Goal: Use online tool/utility: Utilize a website feature to perform a specific function

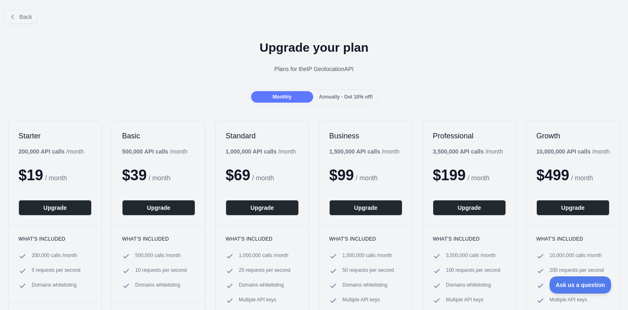
click at [27, 16] on div at bounding box center [314, 155] width 628 height 310
click at [19, 19] on span "Back" at bounding box center [25, 17] width 13 height 7
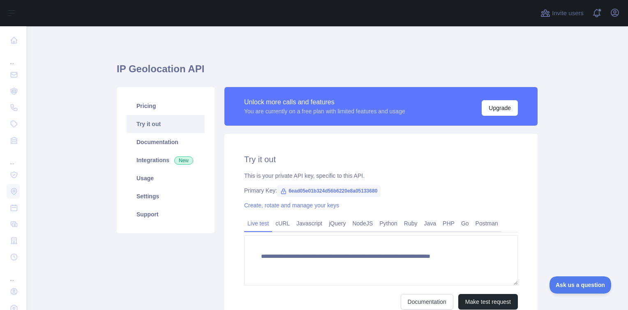
type textarea "**********"
click at [156, 124] on link "Try it out" at bounding box center [166, 124] width 78 height 18
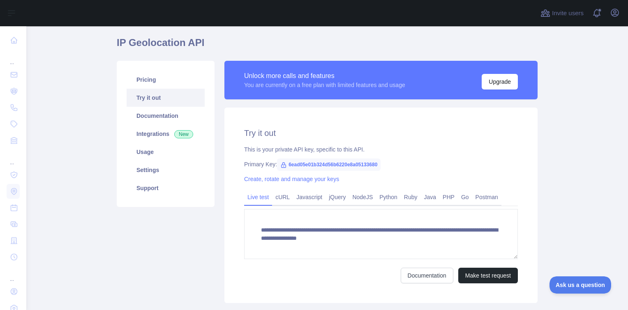
scroll to position [79, 0]
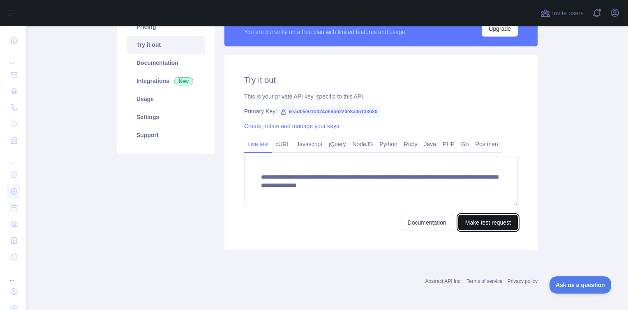
click at [492, 219] on button "Make test request" at bounding box center [488, 223] width 60 height 16
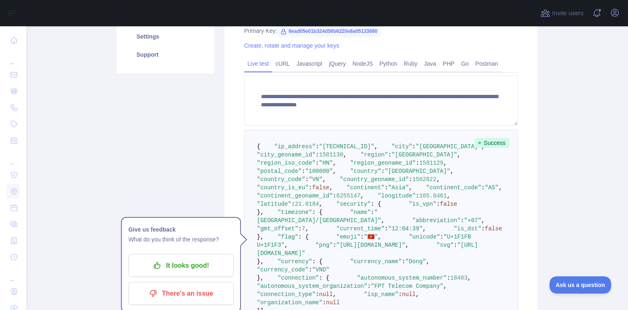
scroll to position [161, 0]
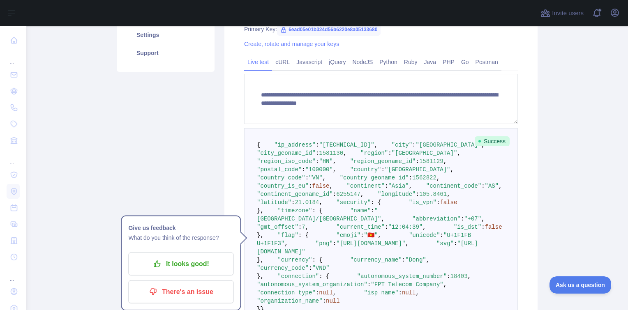
click at [391, 148] on span ""city"" at bounding box center [401, 145] width 21 height 7
copy span "city"
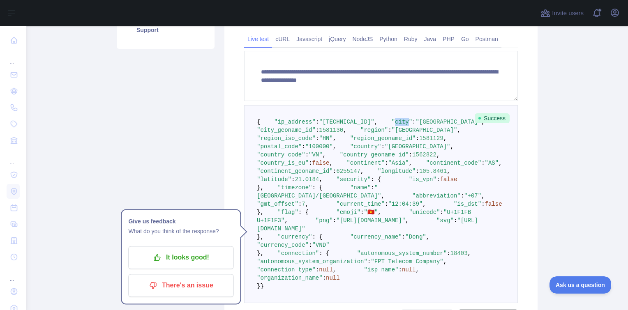
scroll to position [244, 0]
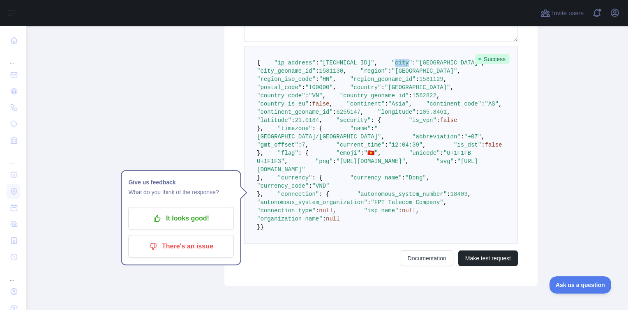
copy span "city"
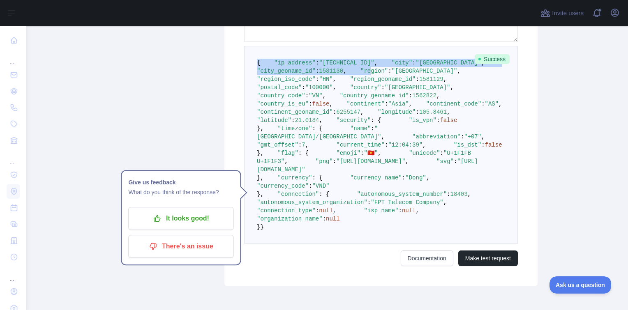
drag, startPoint x: 251, startPoint y: 60, endPoint x: 276, endPoint y: 97, distance: 44.4
click at [276, 97] on pre "{ "ip_address" : "[TECHNICAL_ID]" , "city" : "[GEOGRAPHIC_DATA]" , "city_geonam…" at bounding box center [381, 145] width 274 height 198
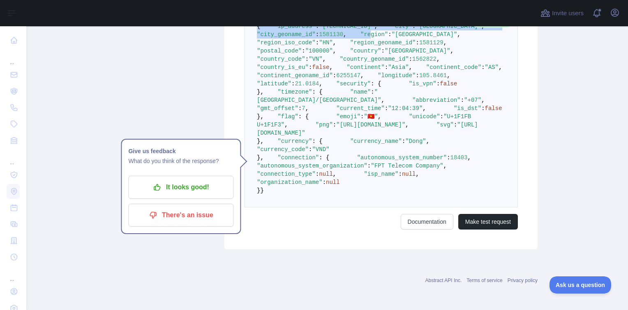
scroll to position [408, 0]
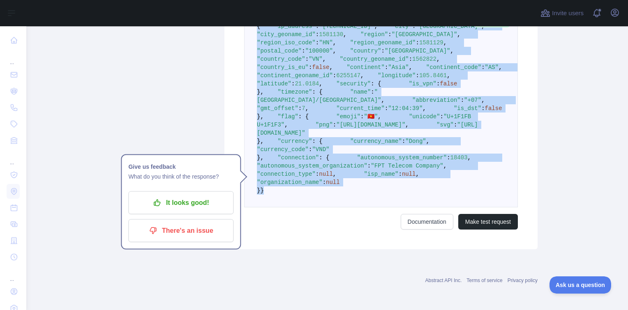
click at [277, 207] on pre "{ "ip_address" : "[TECHNICAL_ID]" , "city" : "[GEOGRAPHIC_DATA]" , "city_geonam…" at bounding box center [381, 108] width 274 height 198
copy code "{ "lo_ipsumdo" : "9862:6483:sit2:2am1:536c:a0e:588s:d9e1" , "temp" : "Incid" , …"
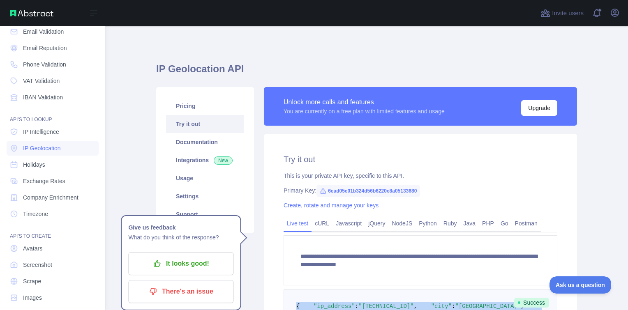
scroll to position [51, 0]
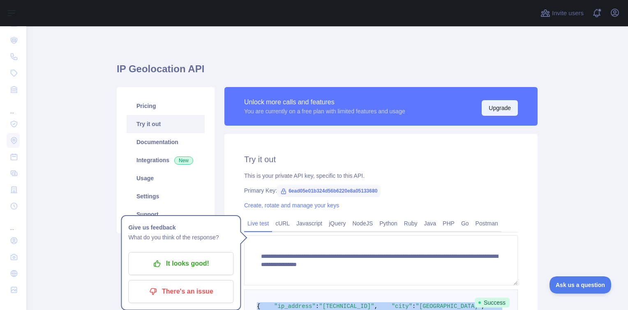
click at [505, 109] on button "Upgrade" at bounding box center [499, 108] width 36 height 16
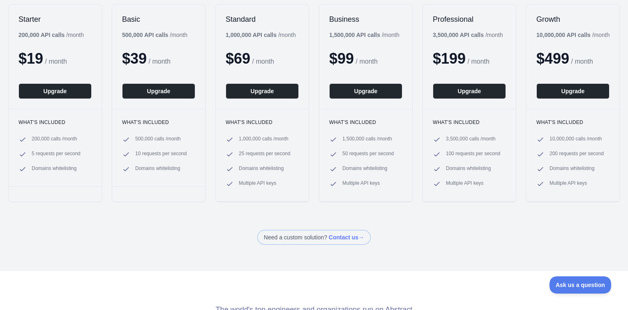
scroll to position [123, 0]
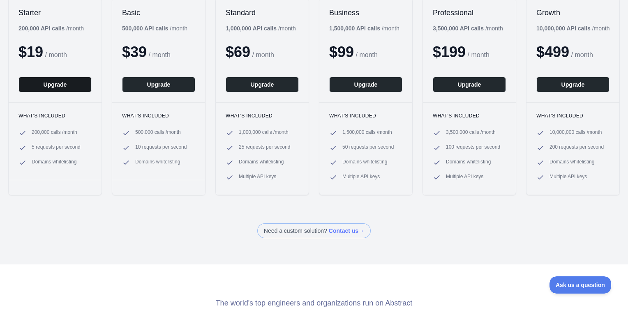
click at [60, 85] on button "Upgrade" at bounding box center [54, 85] width 73 height 16
